Goal: Task Accomplishment & Management: Use online tool/utility

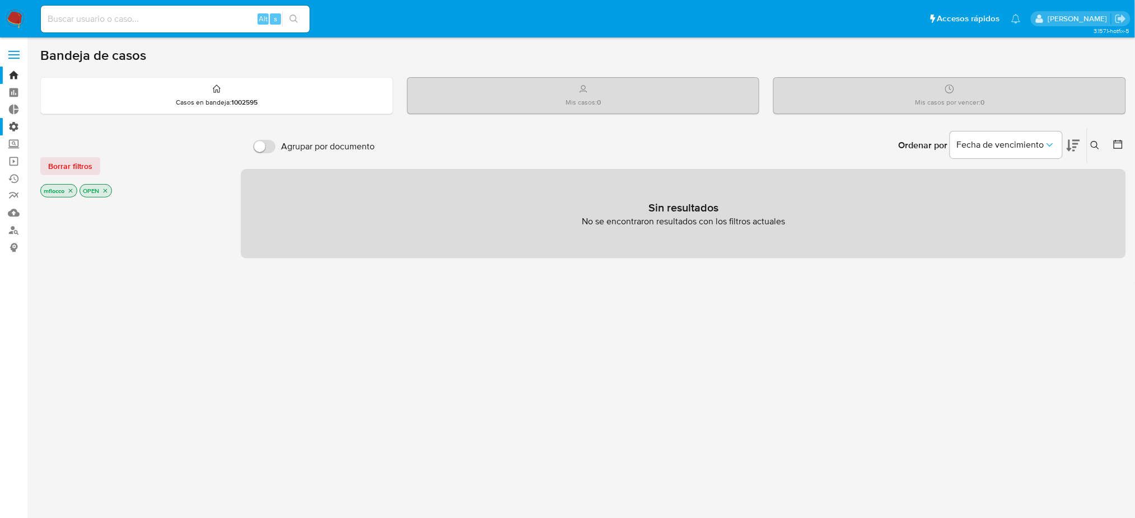
click at [9, 126] on label "Administración" at bounding box center [66, 126] width 133 height 17
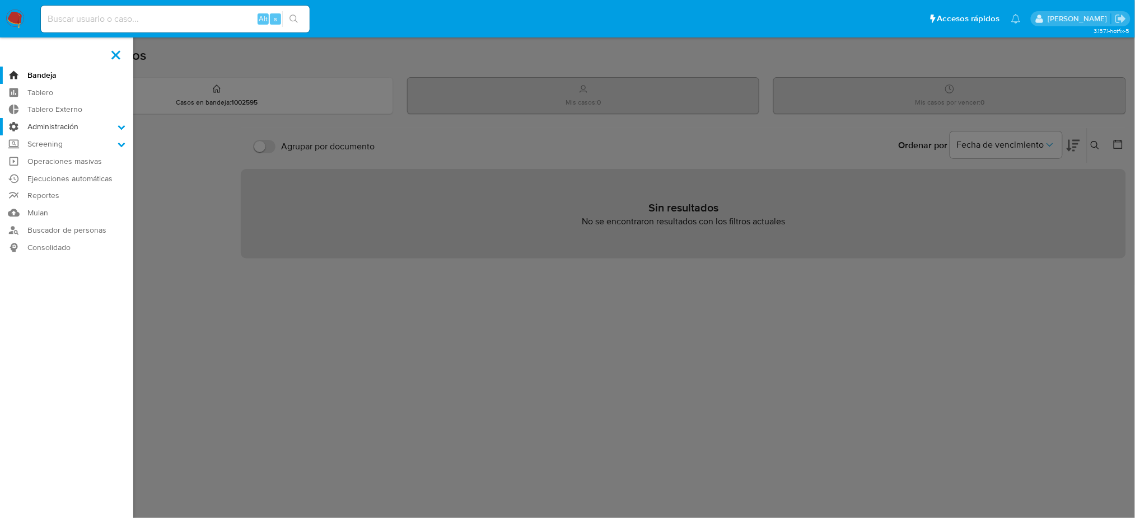
click at [0, 0] on input "Administración" at bounding box center [0, 0] width 0 height 0
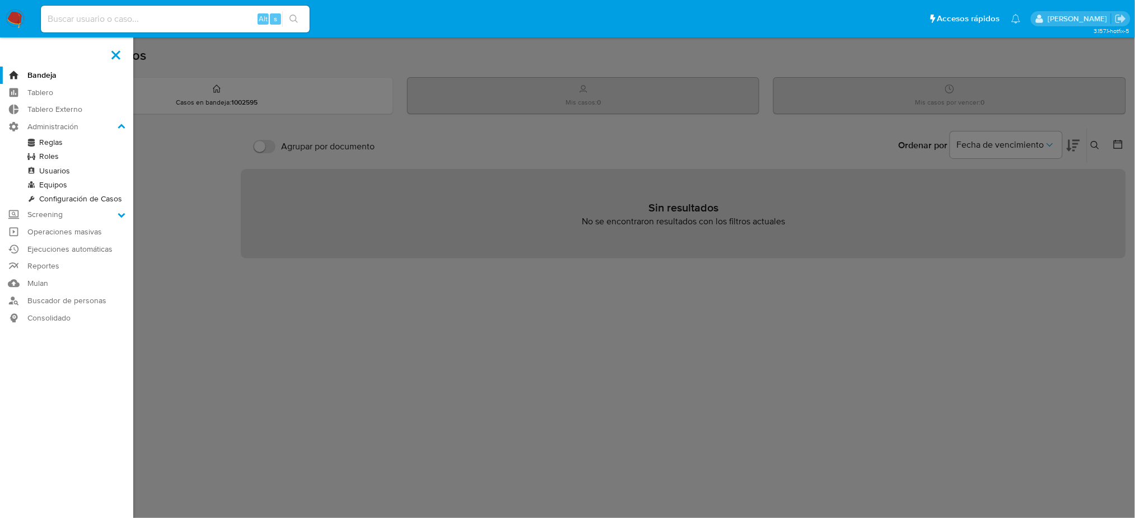
click at [57, 139] on link "Reglas" at bounding box center [66, 142] width 133 height 14
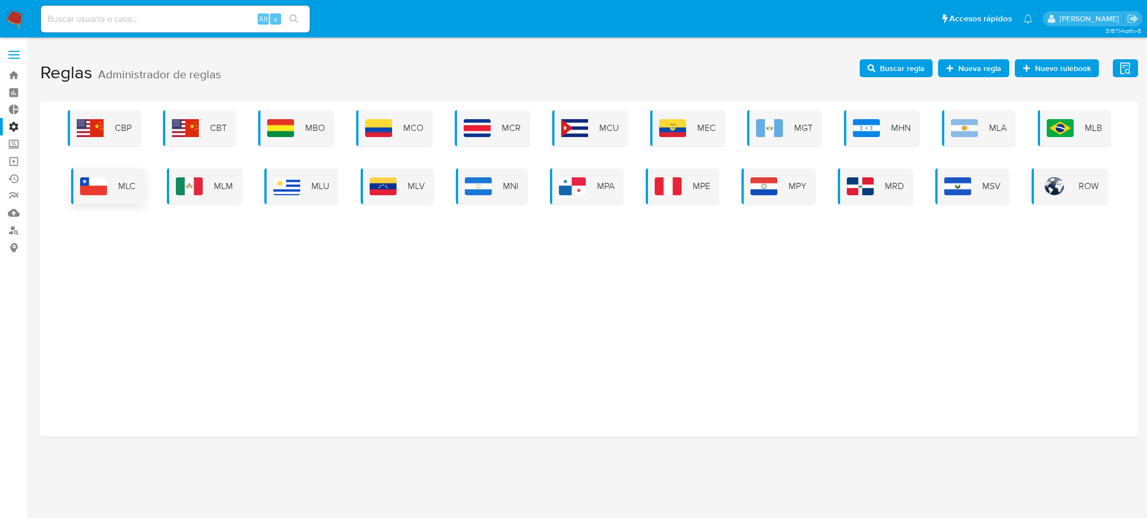
click at [114, 196] on div "MLC" at bounding box center [107, 187] width 73 height 36
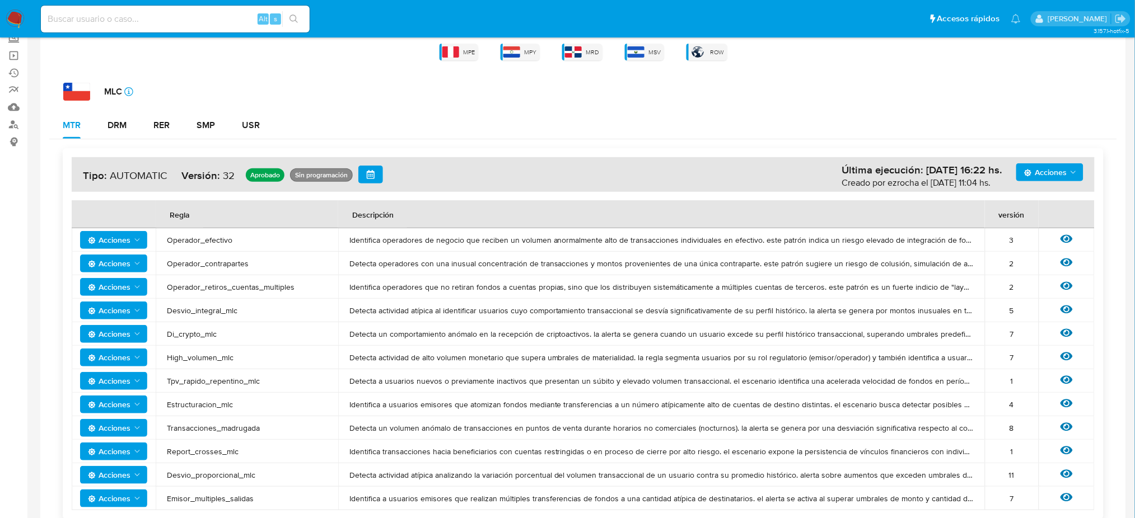
scroll to position [224, 0]
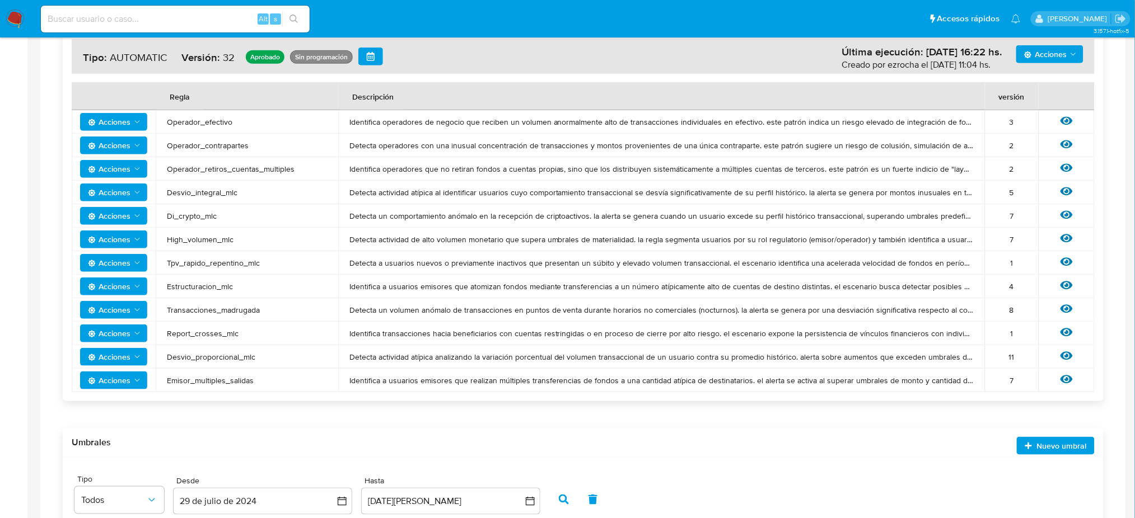
click at [135, 309] on icon "Acciones" at bounding box center [137, 310] width 9 height 9
click at [272, 308] on span "Transacciones_madrugada" at bounding box center [247, 310] width 160 height 10
click at [1072, 309] on icon at bounding box center [1066, 309] width 12 height 8
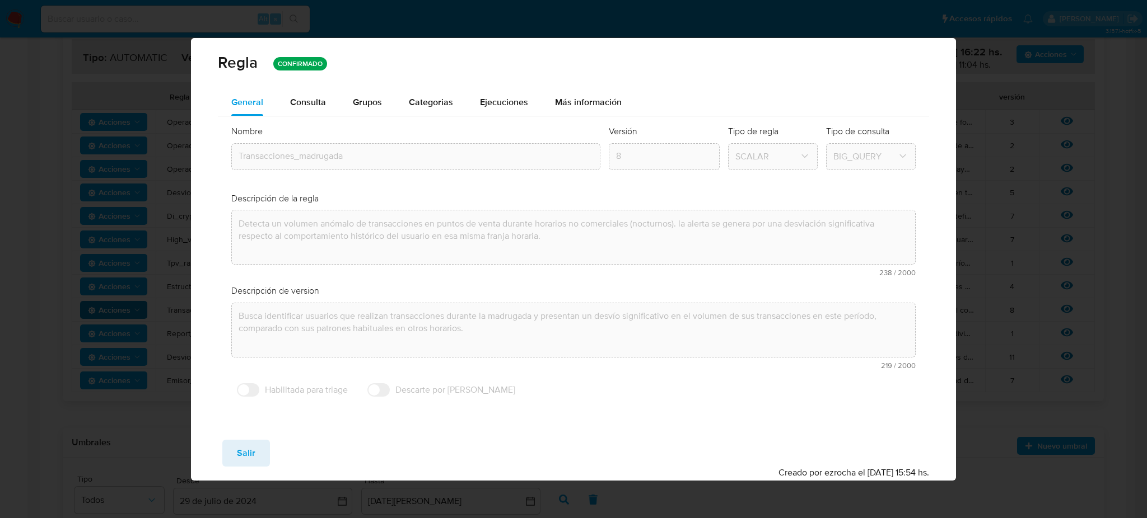
click at [127, 357] on div "Regla CONFIRMADO General Consulta Parametros Grupos Categorias Ejecuciones Más …" at bounding box center [573, 259] width 1147 height 518
click at [243, 445] on span "Salir" at bounding box center [246, 453] width 18 height 25
type input "1"
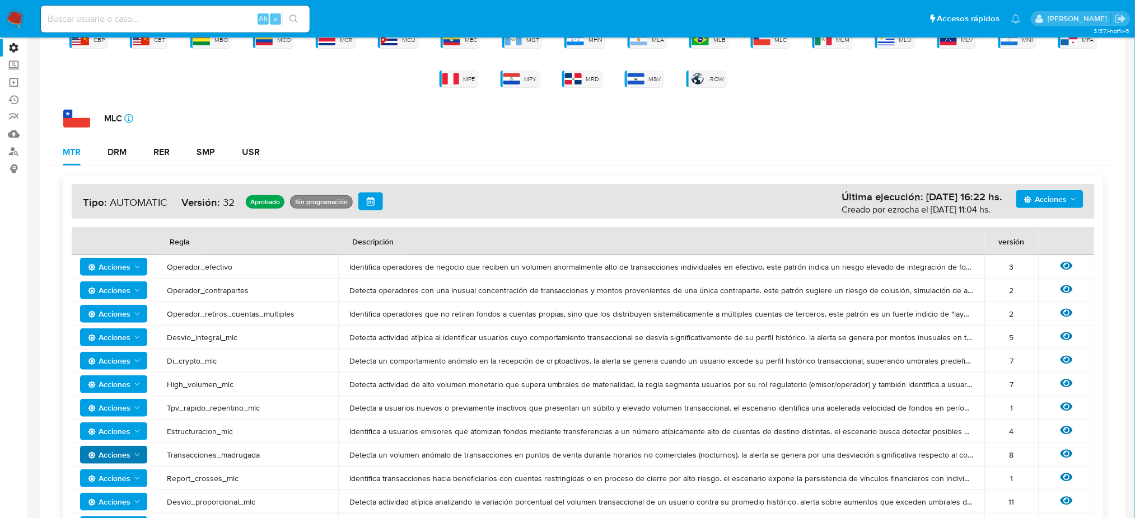
scroll to position [0, 0]
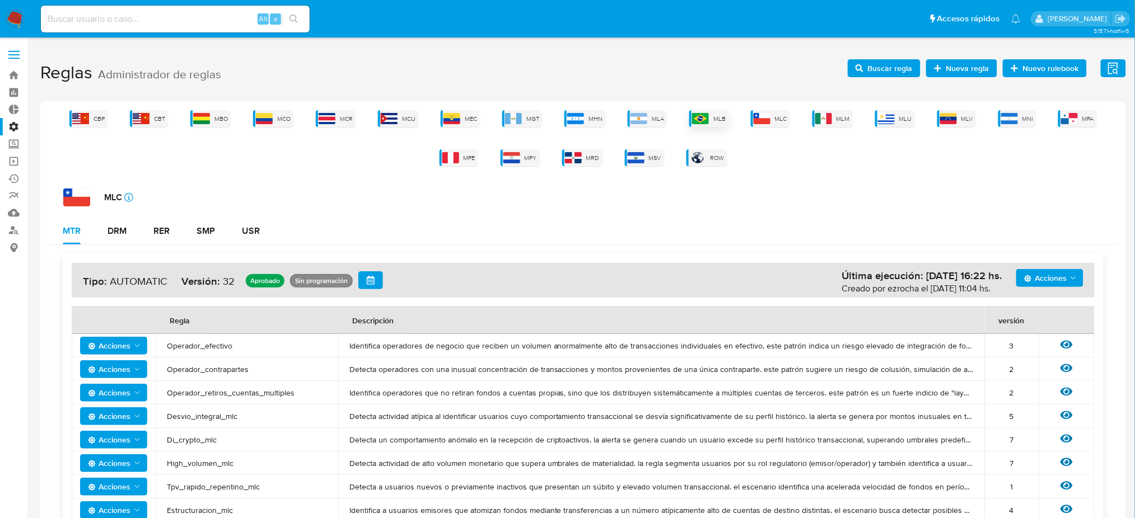
click at [711, 124] on div "MLB" at bounding box center [708, 118] width 39 height 17
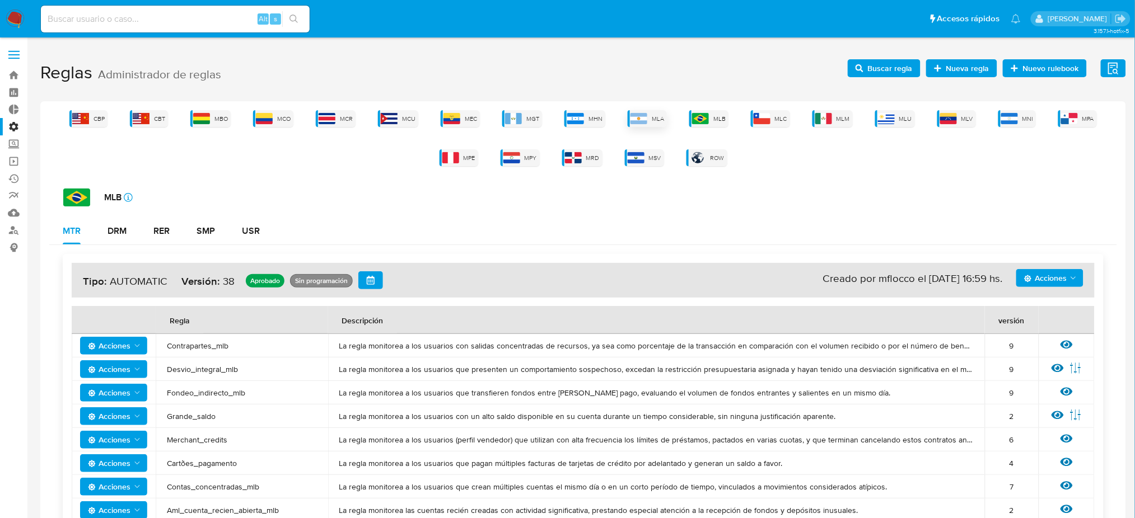
click at [660, 115] on span "MLA" at bounding box center [658, 119] width 12 height 8
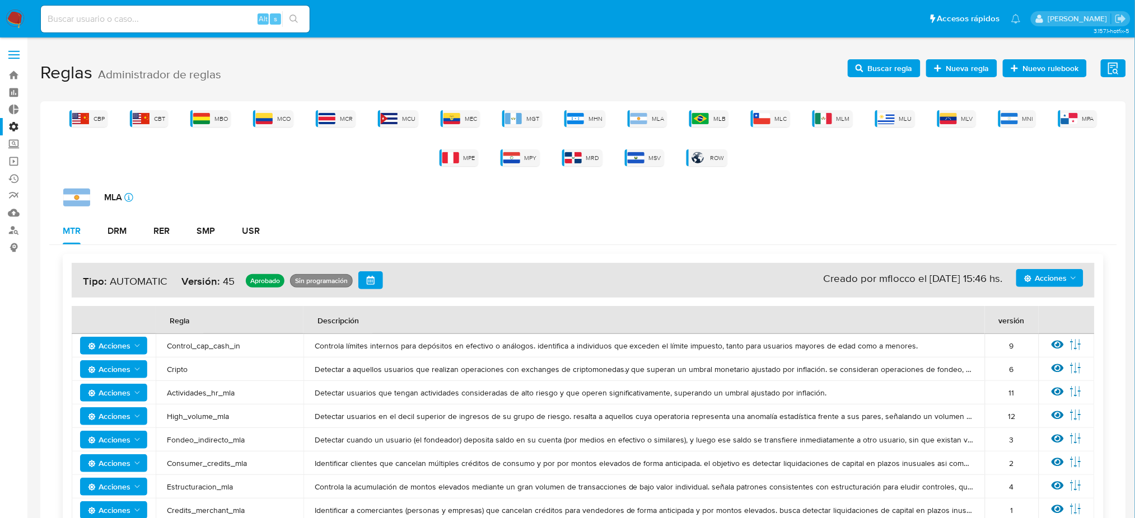
click at [823, 128] on div "CBP CBT MBO MCO MCR MCU MEC MGT MHN MLA MLB MLC MLM MLU MLV MNI MPA MPE MPY MRD…" at bounding box center [583, 138] width 1068 height 56
click at [826, 124] on div "MLM" at bounding box center [832, 118] width 40 height 17
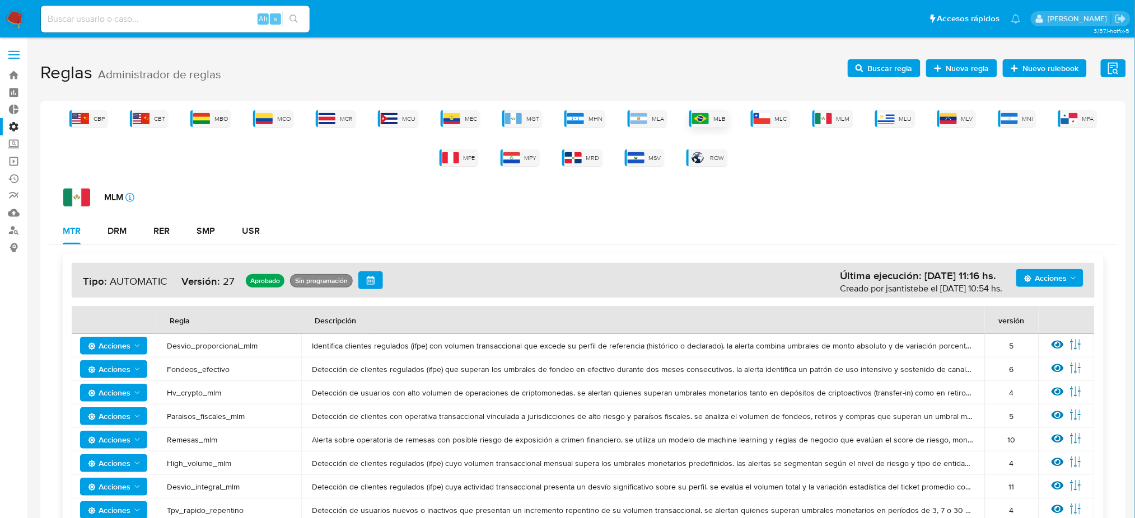
click at [692, 114] on div "MLB" at bounding box center [708, 118] width 39 height 17
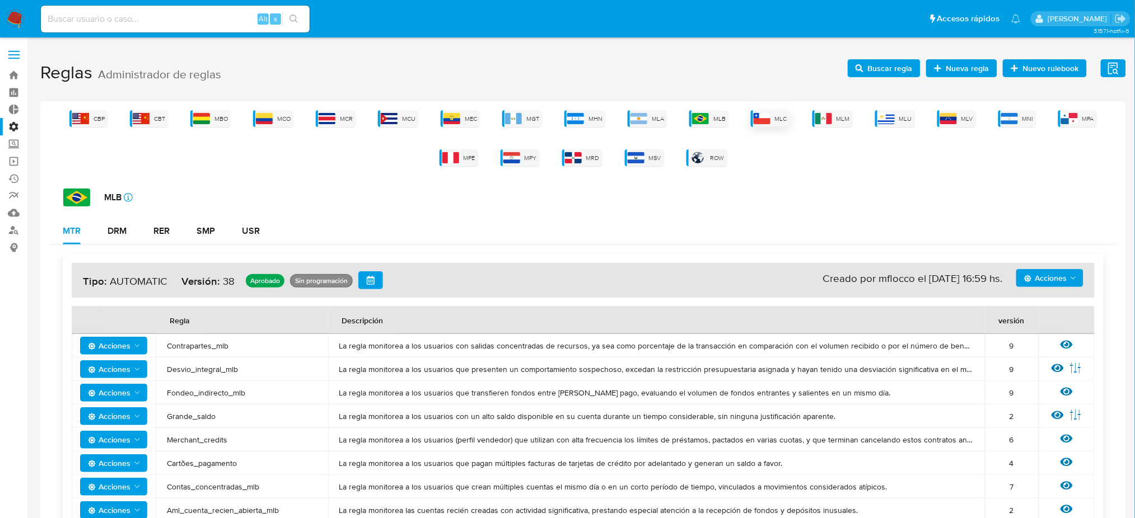
click at [786, 116] on span "MLC" at bounding box center [781, 119] width 12 height 8
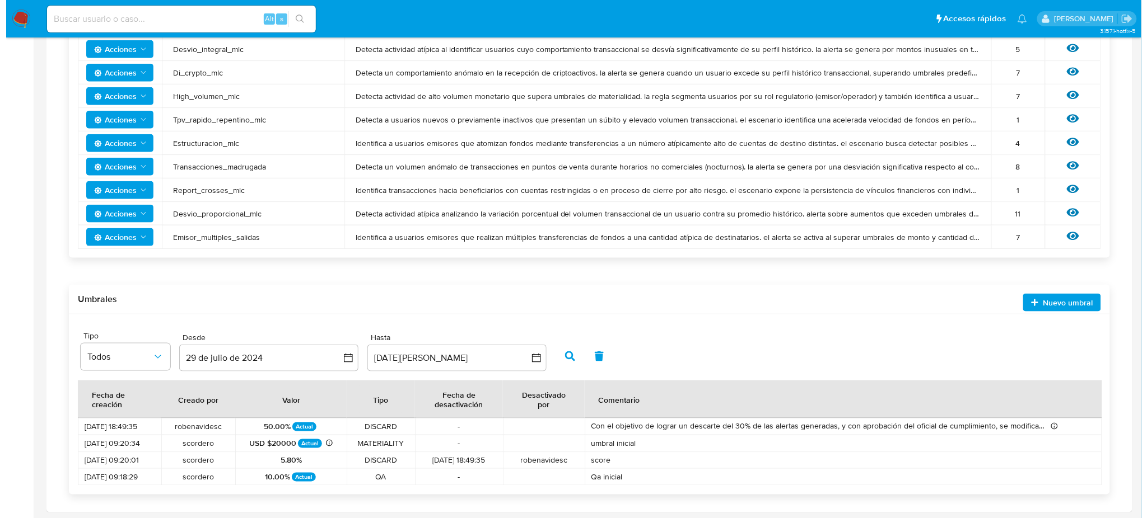
scroll to position [218, 0]
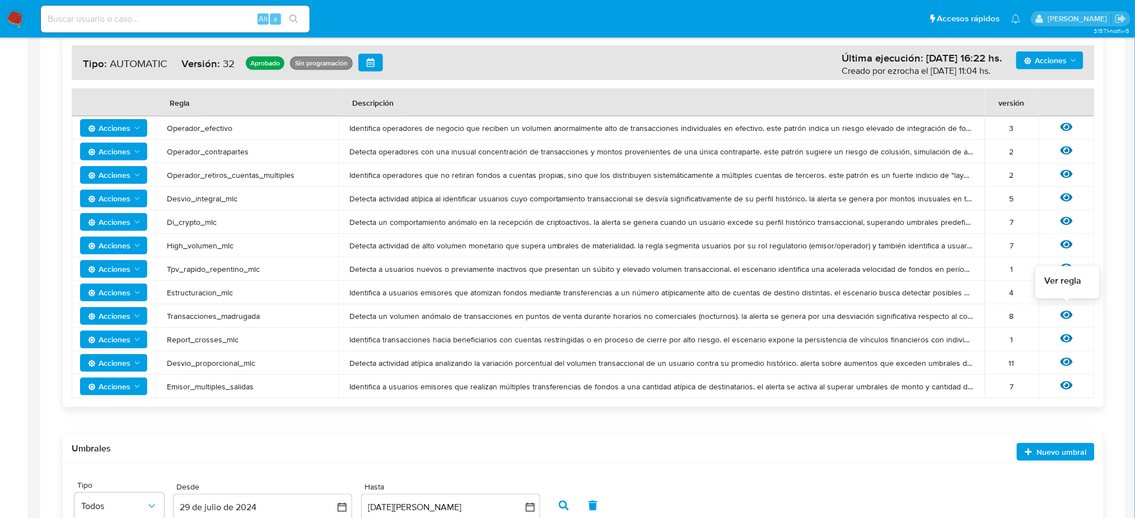
click at [1076, 313] on div "Ver regla" at bounding box center [1067, 316] width 34 height 15
click at [1071, 313] on icon at bounding box center [1066, 315] width 12 height 8
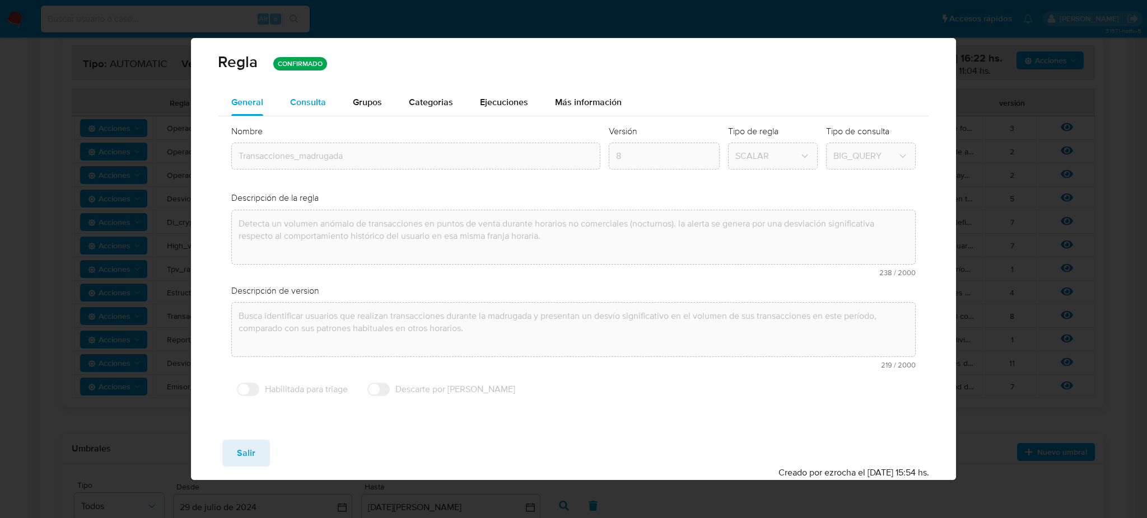
click at [282, 105] on button "Consulta" at bounding box center [308, 102] width 63 height 27
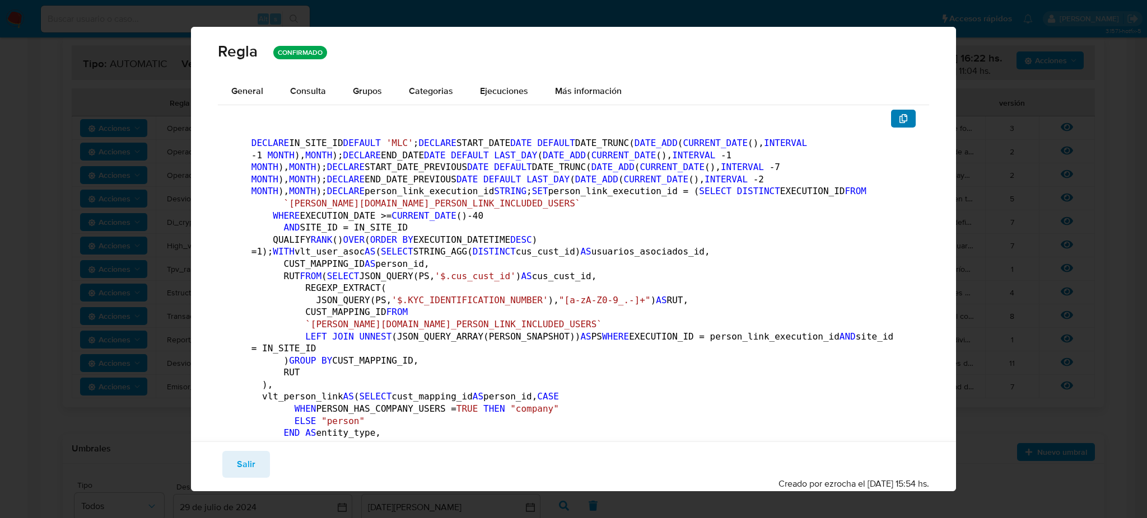
click at [899, 123] on span "button" at bounding box center [903, 119] width 9 height 16
